Goal: Task Accomplishment & Management: Manage account settings

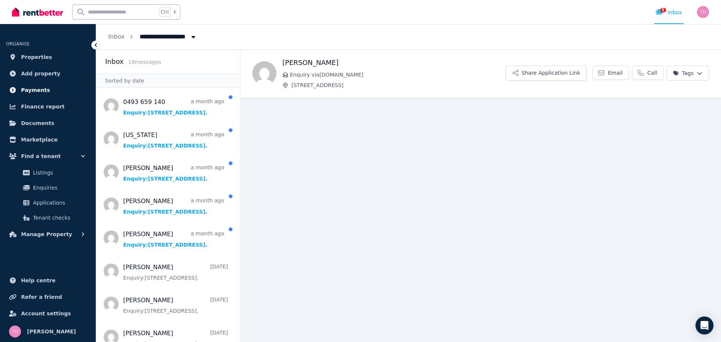
click at [53, 90] on link "Payments" at bounding box center [48, 90] width 84 height 15
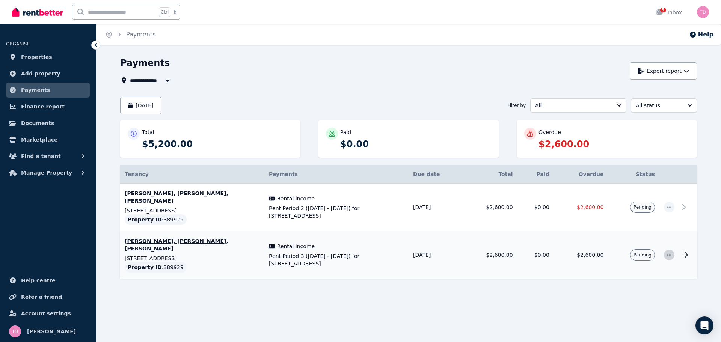
click at [670, 257] on icon "button" at bounding box center [669, 254] width 6 height 5
click at [345, 303] on div at bounding box center [408, 299] width 576 height 14
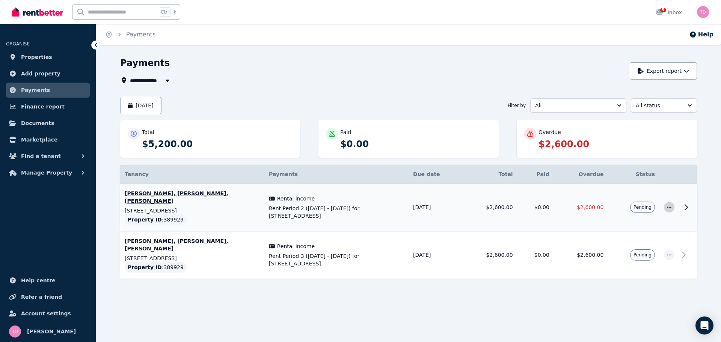
click at [669, 210] on span "button" at bounding box center [669, 207] width 11 height 11
click at [648, 241] on span "Mark as paid" at bounding box center [644, 242] width 48 height 9
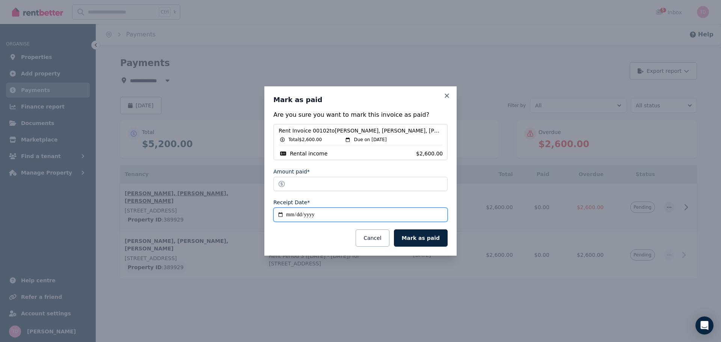
click at [327, 213] on input "**********" at bounding box center [360, 215] width 174 height 14
click at [321, 215] on input "**********" at bounding box center [360, 215] width 174 height 14
drag, startPoint x: 320, startPoint y: 232, endPoint x: 306, endPoint y: 226, distance: 14.8
click at [319, 232] on div "Cancel Mark as paid" at bounding box center [360, 237] width 174 height 17
click at [292, 214] on input "**********" at bounding box center [360, 215] width 174 height 14
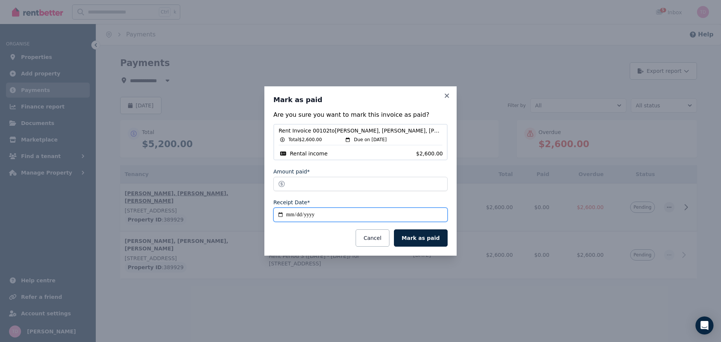
click at [295, 215] on input "**********" at bounding box center [360, 215] width 174 height 14
click at [446, 93] on icon at bounding box center [447, 95] width 8 height 7
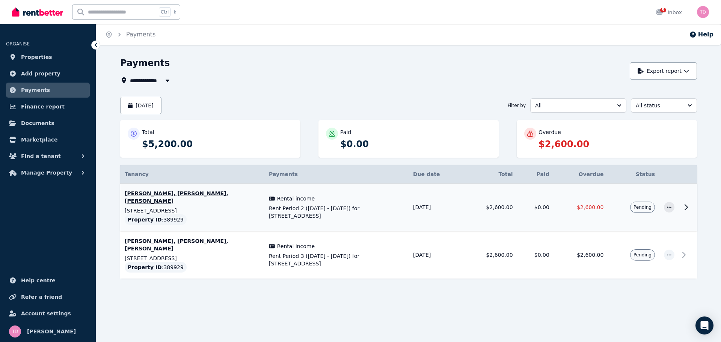
click at [461, 85] on div "**********" at bounding box center [408, 181] width 576 height 248
click at [645, 106] on span "All status" at bounding box center [658, 106] width 46 height 8
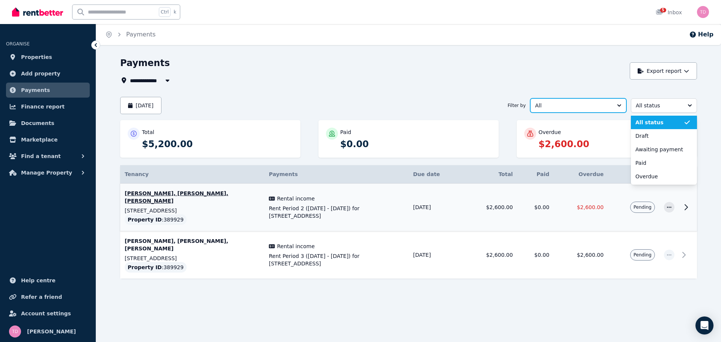
click at [602, 106] on span "All" at bounding box center [573, 106] width 76 height 8
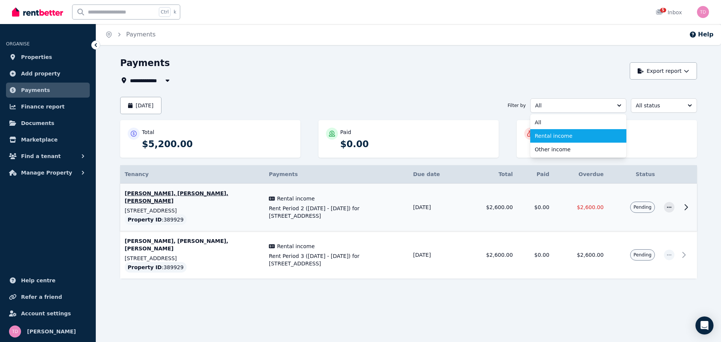
click at [560, 139] on span "Rental income" at bounding box center [573, 136] width 78 height 8
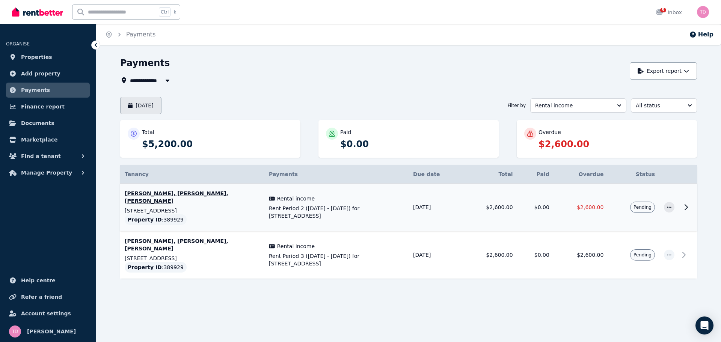
click at [149, 100] on button "August 2025" at bounding box center [140, 105] width 41 height 17
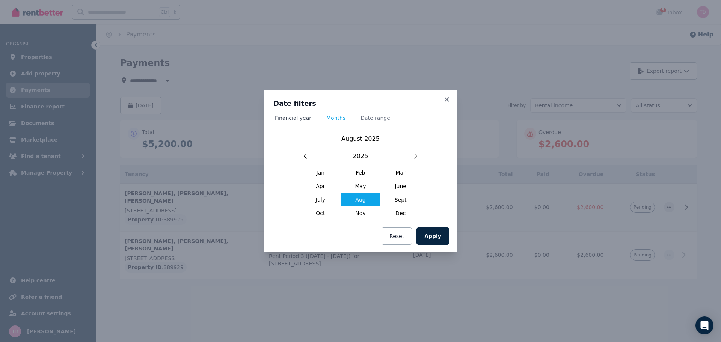
click at [298, 119] on span "Financial year" at bounding box center [293, 118] width 36 height 8
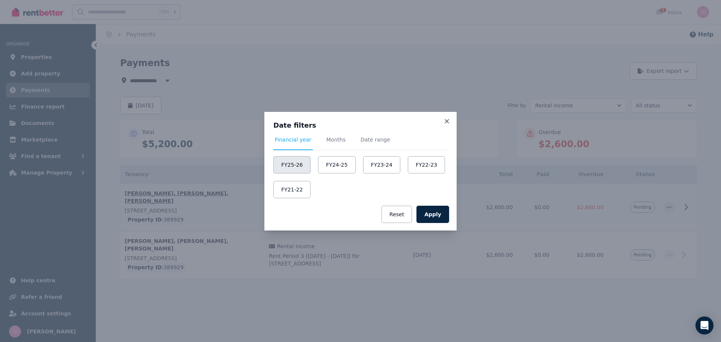
click at [301, 167] on button "FY25-26" at bounding box center [291, 164] width 37 height 17
click at [443, 210] on button "Apply" at bounding box center [432, 214] width 33 height 17
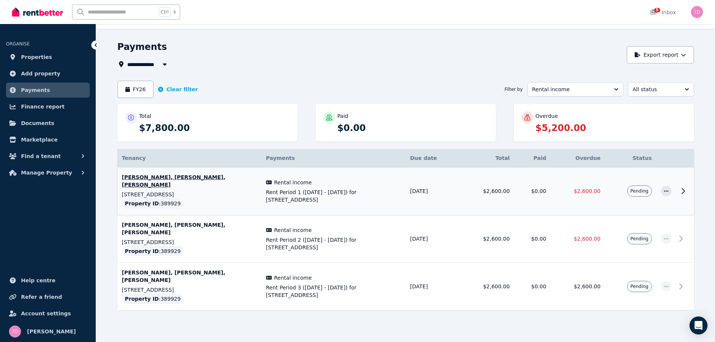
scroll to position [25, 0]
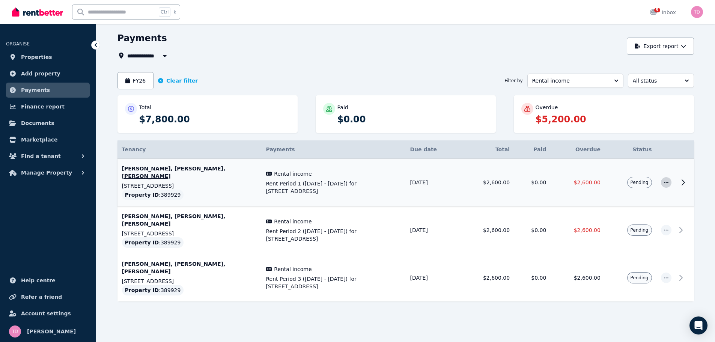
click at [668, 182] on icon "button" at bounding box center [666, 182] width 5 height 1
click at [632, 217] on span "Mark as paid" at bounding box center [641, 217] width 48 height 9
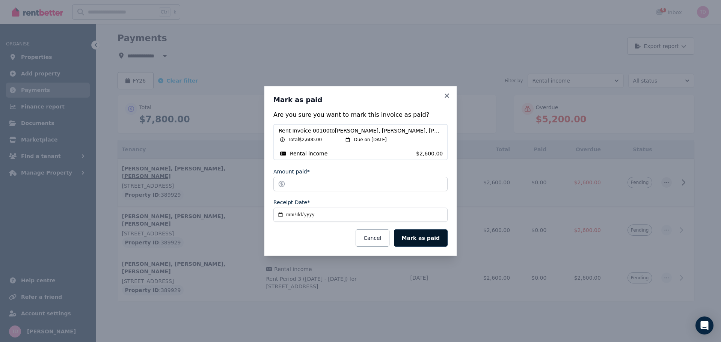
click at [418, 243] on button "Mark as paid" at bounding box center [421, 237] width 54 height 17
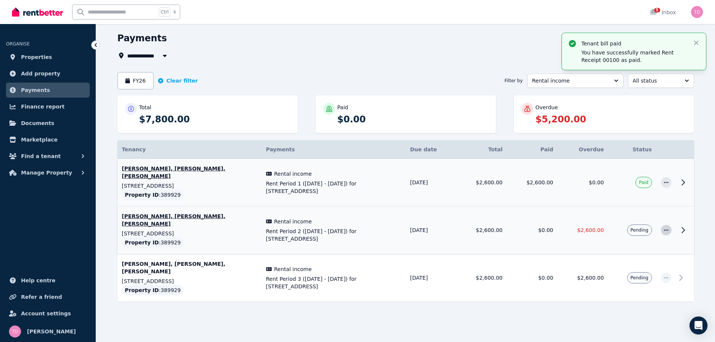
click at [664, 229] on icon "button" at bounding box center [666, 229] width 6 height 5
click at [628, 266] on span "Mark as paid" at bounding box center [641, 265] width 48 height 9
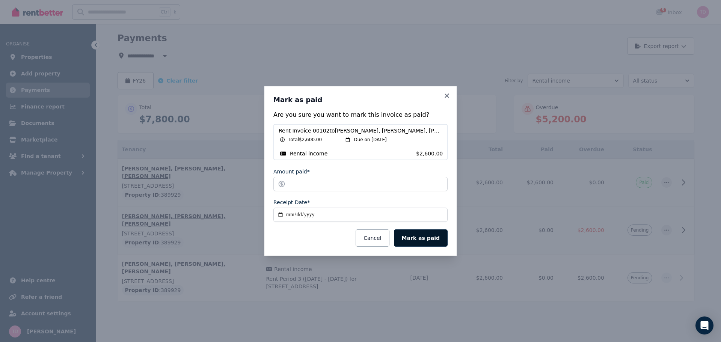
click at [428, 237] on button "Mark as paid" at bounding box center [421, 237] width 54 height 17
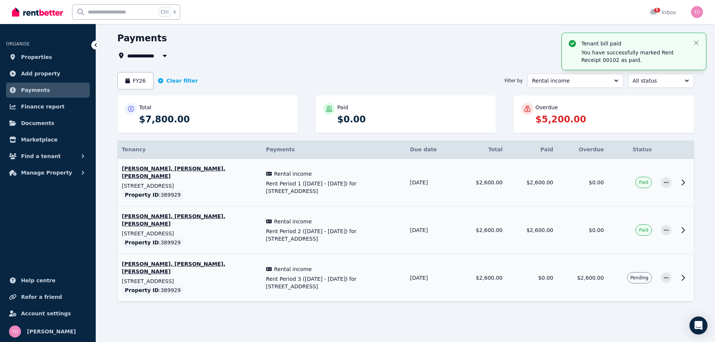
scroll to position [0, 0]
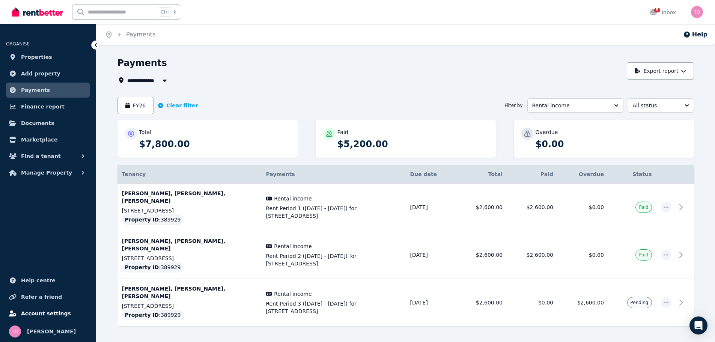
click at [42, 308] on link "Account settings" at bounding box center [48, 313] width 84 height 15
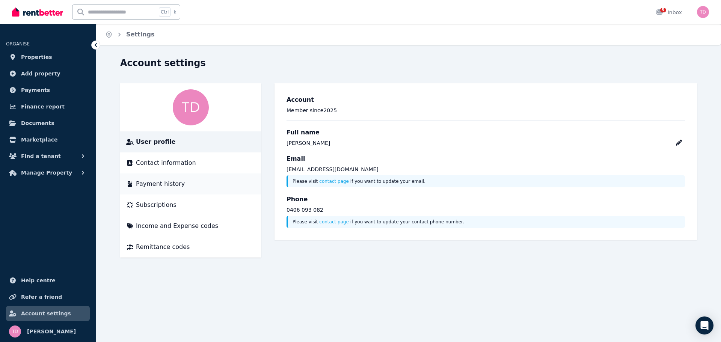
click at [163, 185] on span "Payment history" at bounding box center [160, 183] width 49 height 9
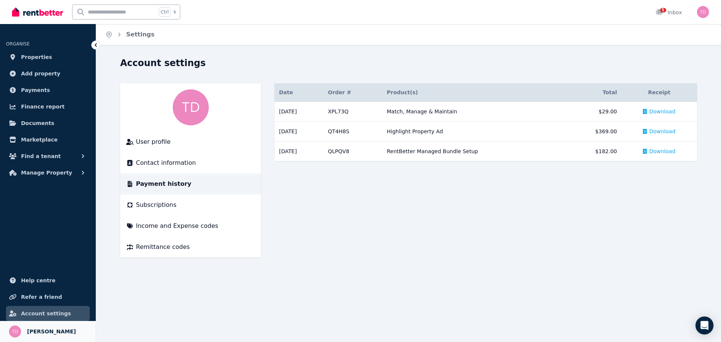
click at [48, 329] on span "[PERSON_NAME]" at bounding box center [51, 331] width 49 height 9
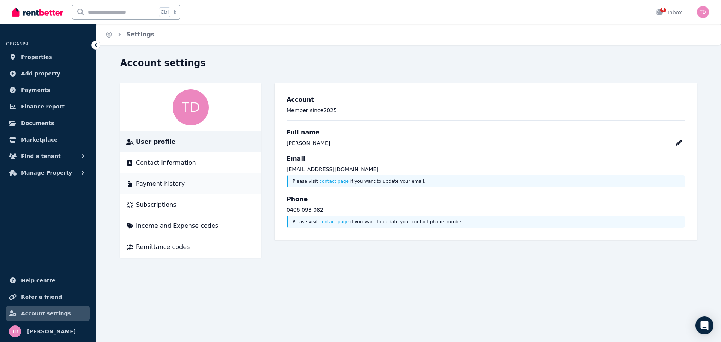
click at [165, 186] on span "Payment history" at bounding box center [160, 183] width 49 height 9
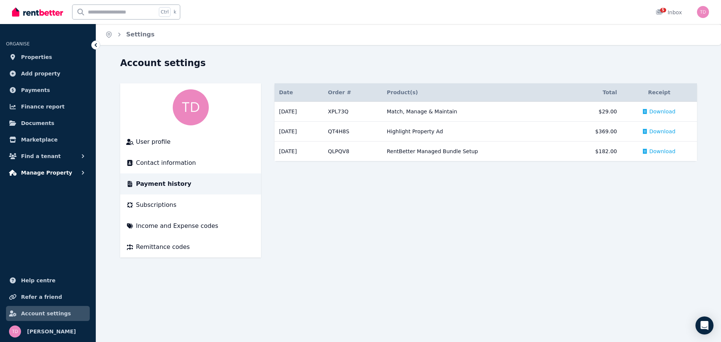
click at [77, 174] on button "Manage Property" at bounding box center [48, 172] width 84 height 15
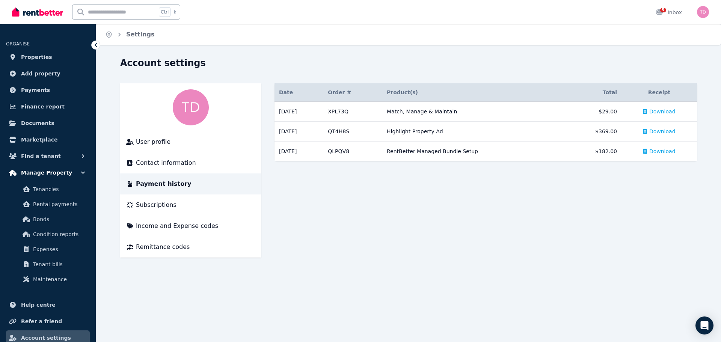
click at [77, 174] on button "Manage Property" at bounding box center [48, 172] width 84 height 15
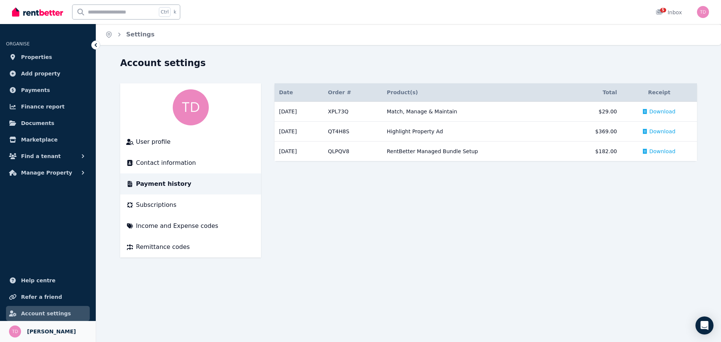
click at [45, 327] on span "[PERSON_NAME]" at bounding box center [51, 331] width 49 height 9
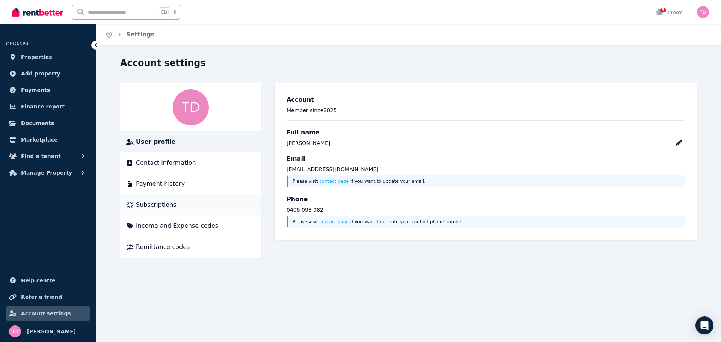
click at [176, 207] on div "Subscriptions" at bounding box center [190, 204] width 129 height 9
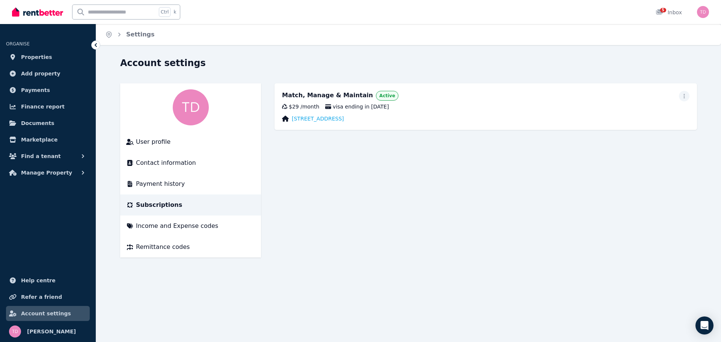
click at [358, 112] on div "Match, Manage & Maintain Active $29 / month visa ending in [DATE][STREET_ADDRES…" at bounding box center [485, 106] width 422 height 47
click at [339, 109] on span "visa ending in [DATE]" at bounding box center [356, 107] width 63 height 8
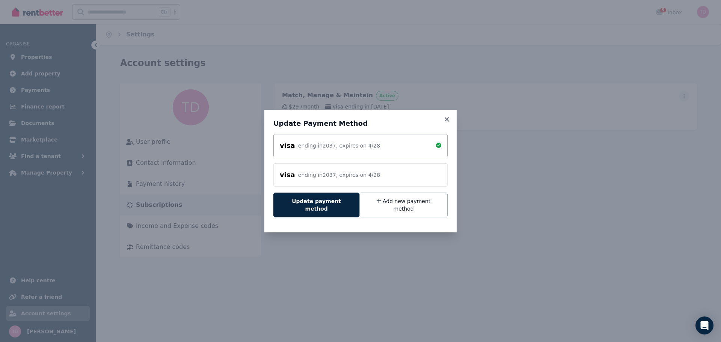
click at [451, 119] on div "Update Payment Method visa ending in [DATE] , expires on 4 / 28 visa ending in …" at bounding box center [360, 171] width 192 height 122
click at [447, 122] on icon at bounding box center [447, 119] width 8 height 7
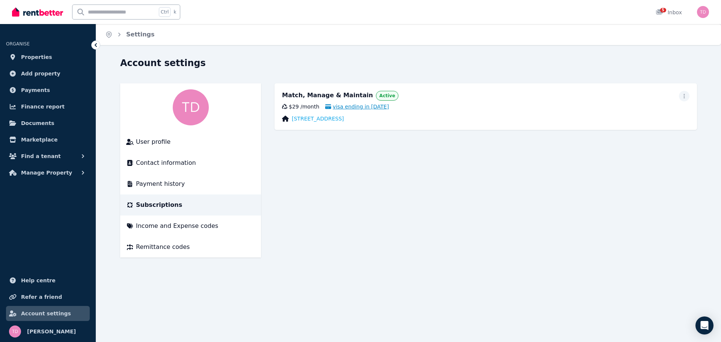
click at [354, 105] on span "visa ending in [DATE]" at bounding box center [356, 107] width 63 height 8
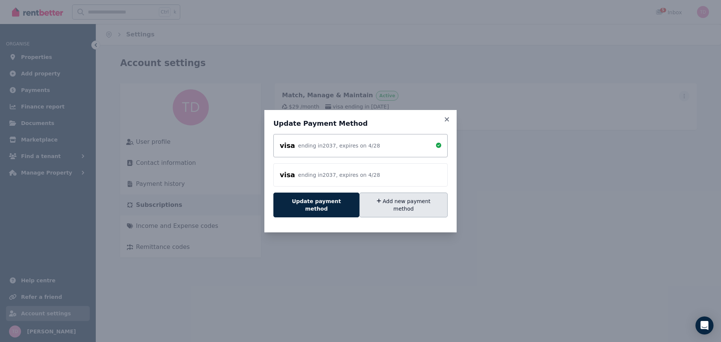
click at [406, 206] on button "Add new payment method" at bounding box center [403, 205] width 88 height 25
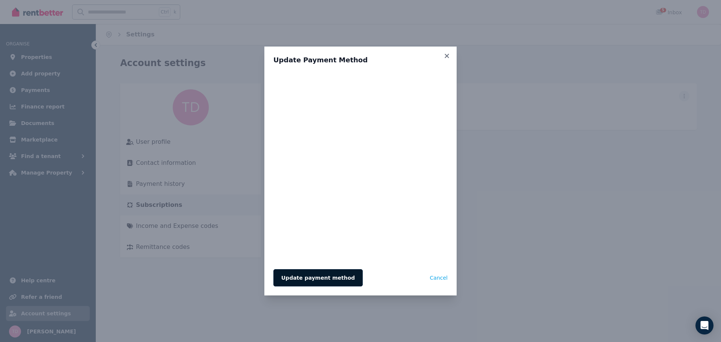
click at [319, 276] on button "Update payment method" at bounding box center [317, 277] width 89 height 17
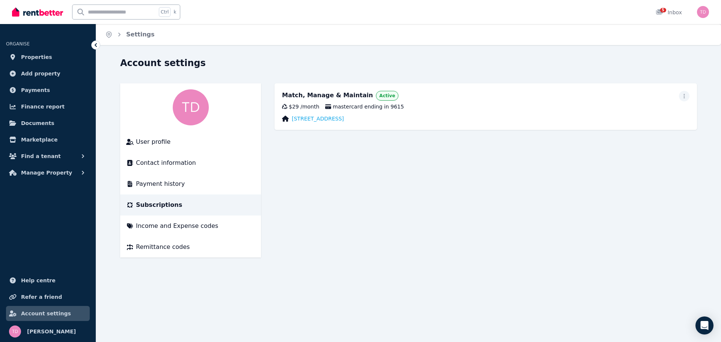
click at [388, 130] on main "Match, Manage & Maintain Active $29 / month mastercard ending in 9615 92 Elgin …" at bounding box center [485, 170] width 422 height 174
